Goal: Task Accomplishment & Management: Manage account settings

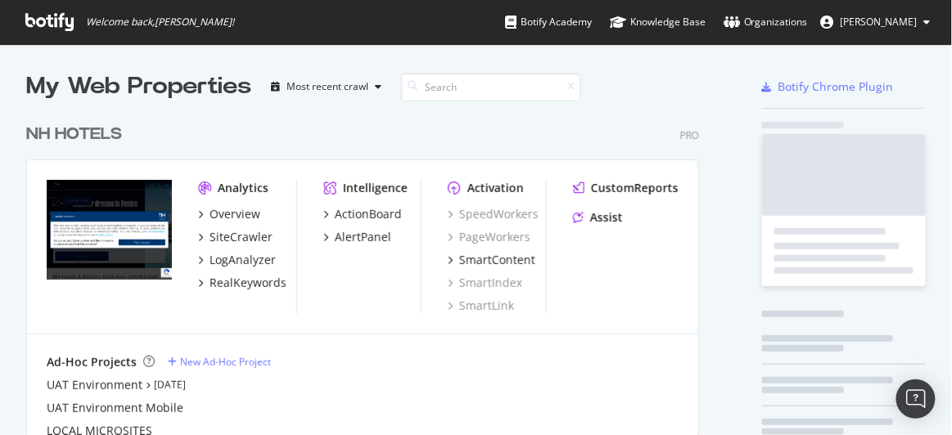
scroll to position [660, 673]
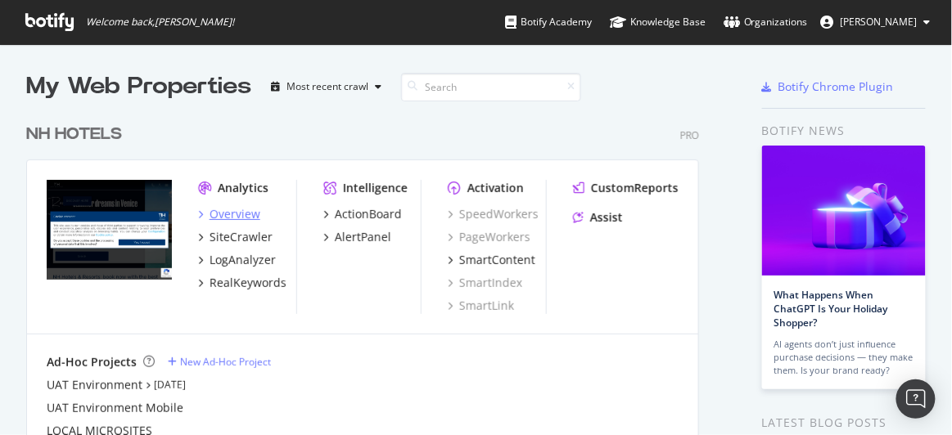
click at [246, 218] on div "Overview" at bounding box center [234, 214] width 51 height 16
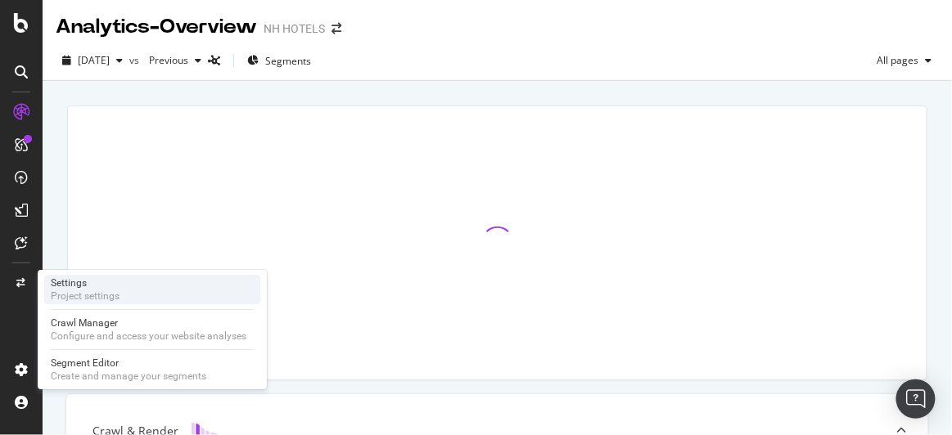
click at [79, 296] on div "Project settings" at bounding box center [85, 296] width 69 height 13
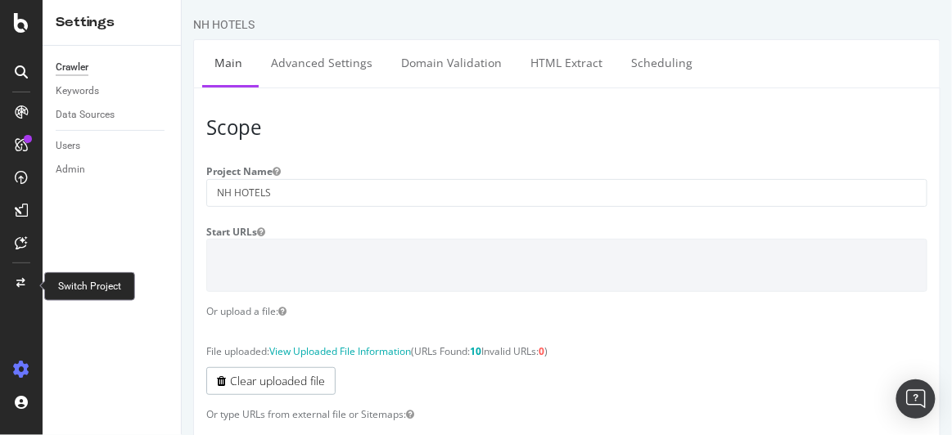
click at [19, 281] on icon at bounding box center [21, 283] width 9 height 10
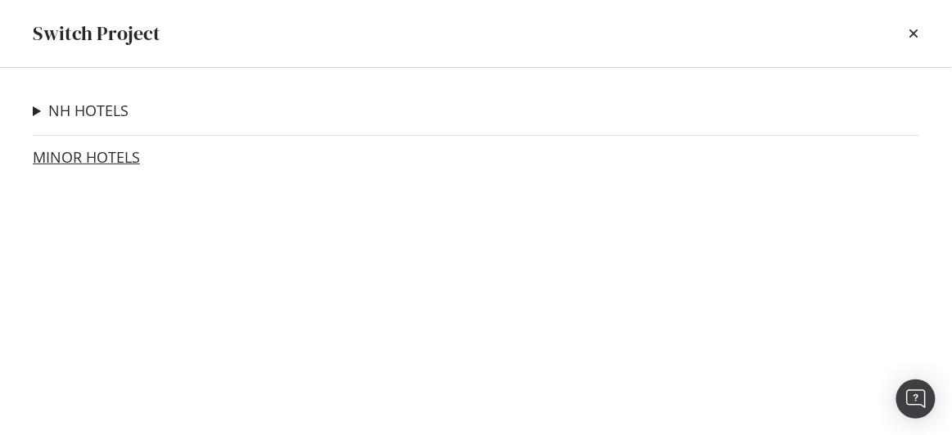
click at [80, 152] on link "MINOR HOTELS" at bounding box center [86, 157] width 107 height 17
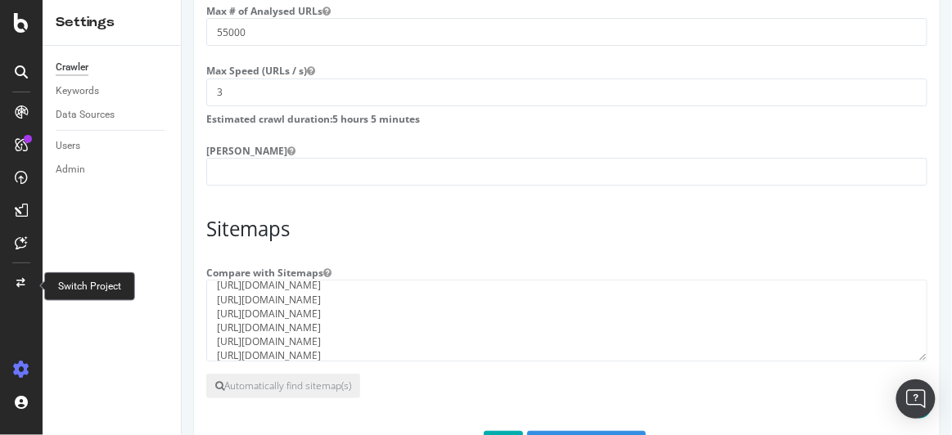
scroll to position [56, 0]
click at [488, 342] on textarea "[URL][DOMAIN_NAME] [URL][DOMAIN_NAME] [URL][DOMAIN_NAME] [URL][DOMAIN_NAME] [UR…" at bounding box center [565, 321] width 721 height 82
paste textarea "[URL][DOMAIN_NAME]"
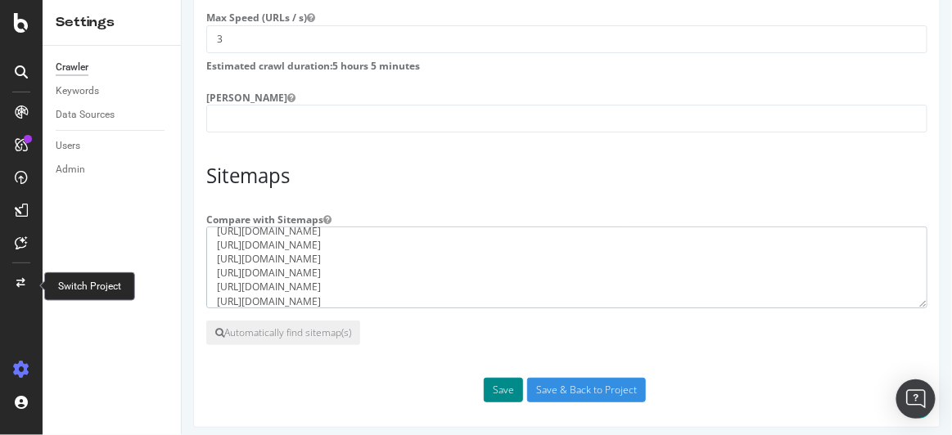
type textarea "[URL][DOMAIN_NAME] [URL][DOMAIN_NAME] [URL][DOMAIN_NAME] [URL][DOMAIN_NAME] [UR…"
click at [496, 381] on button "Save" at bounding box center [502, 390] width 39 height 25
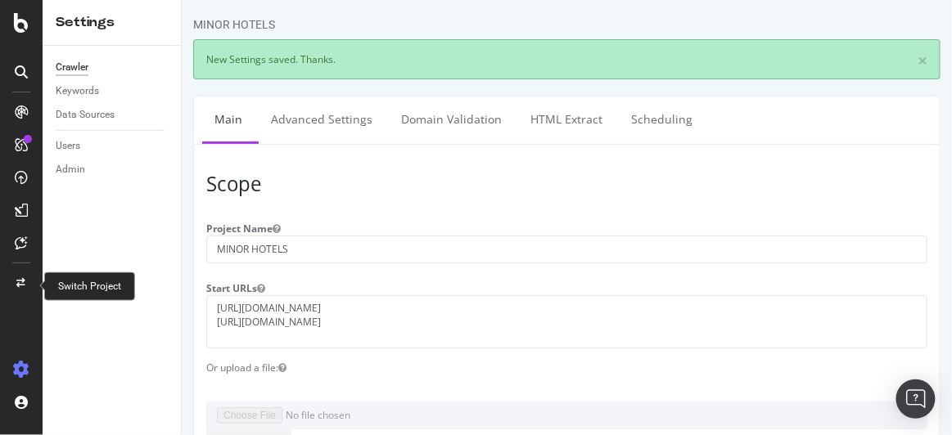
scroll to position [0, 0]
click at [644, 120] on link "Scheduling" at bounding box center [661, 119] width 86 height 45
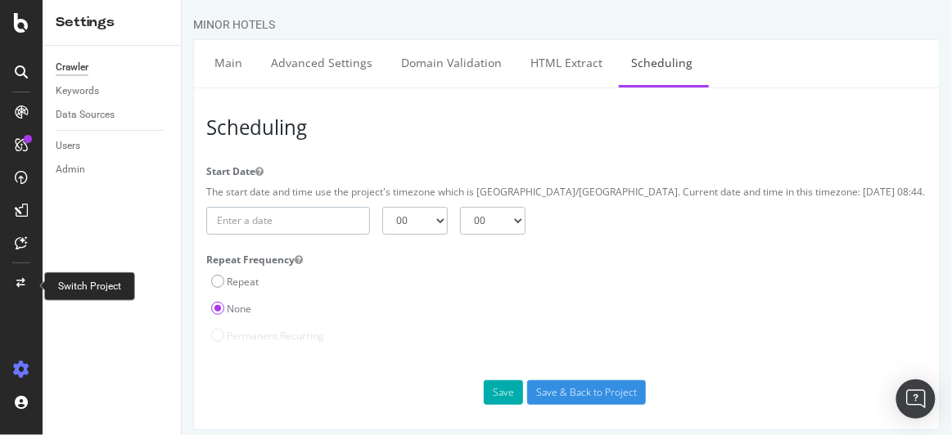
type input "[DATE]"
click at [335, 209] on input "[DATE]" at bounding box center [287, 221] width 164 height 28
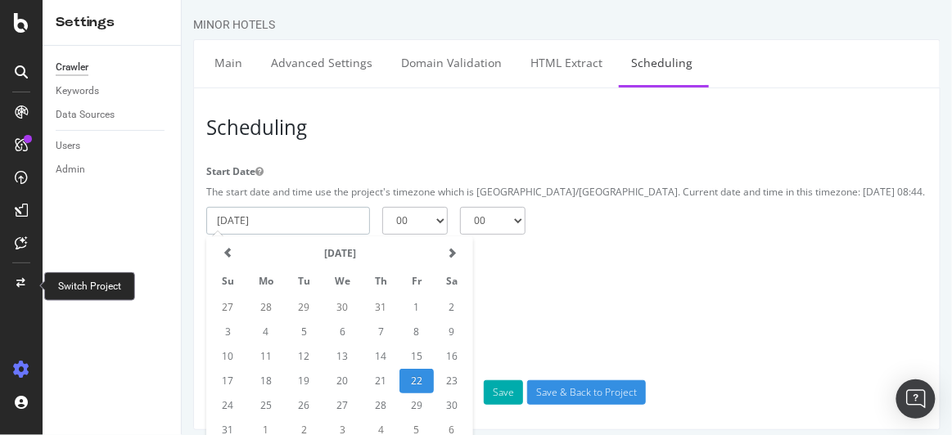
click at [412, 373] on td "22" at bounding box center [415, 381] width 34 height 25
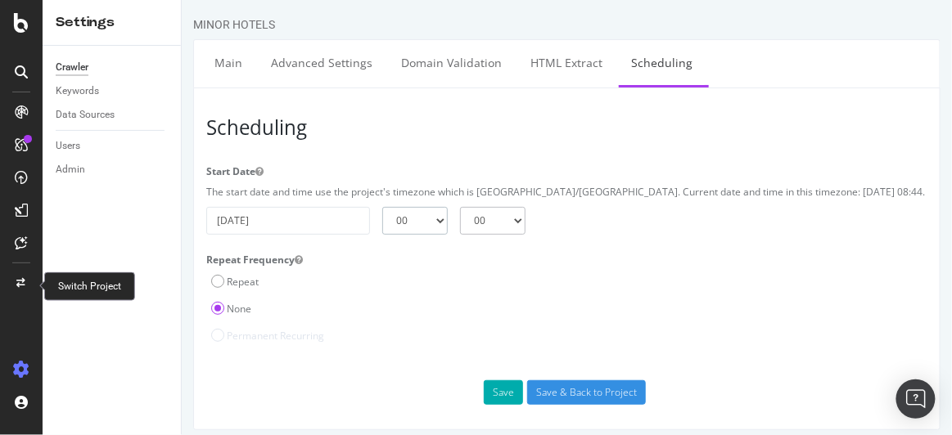
click at [397, 216] on select "00 01 02 03 04 05 06 07 08 09 10 11 12 13 14 15 16 17 18 19 20 21 22 23" at bounding box center [413, 221] width 65 height 28
select select "9"
click at [381, 207] on select "00 01 02 03 04 05 06 07 08 09 10 11 12 13 14 15 16 17 18 19 20 21 22 23" at bounding box center [413, 221] width 65 height 28
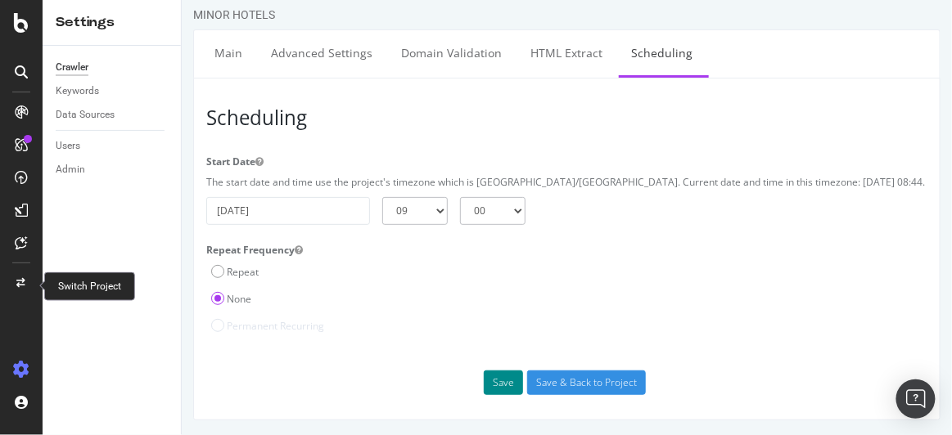
click at [493, 387] on button "Save" at bounding box center [502, 383] width 39 height 25
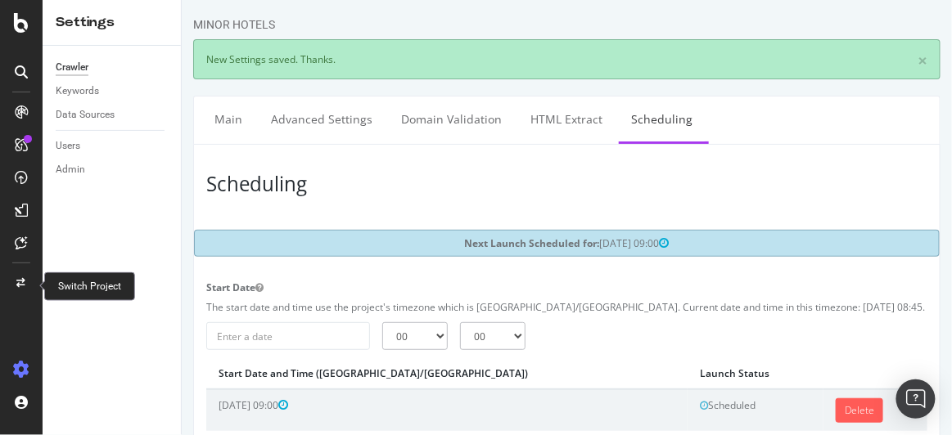
scroll to position [0, 0]
